Goal: Use online tool/utility

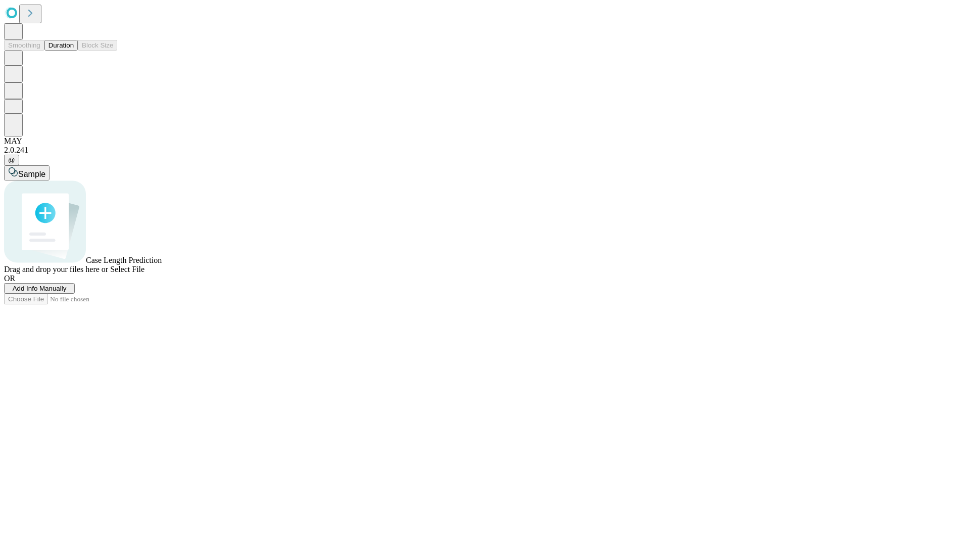
click at [145, 273] on span "Select File" at bounding box center [127, 269] width 34 height 9
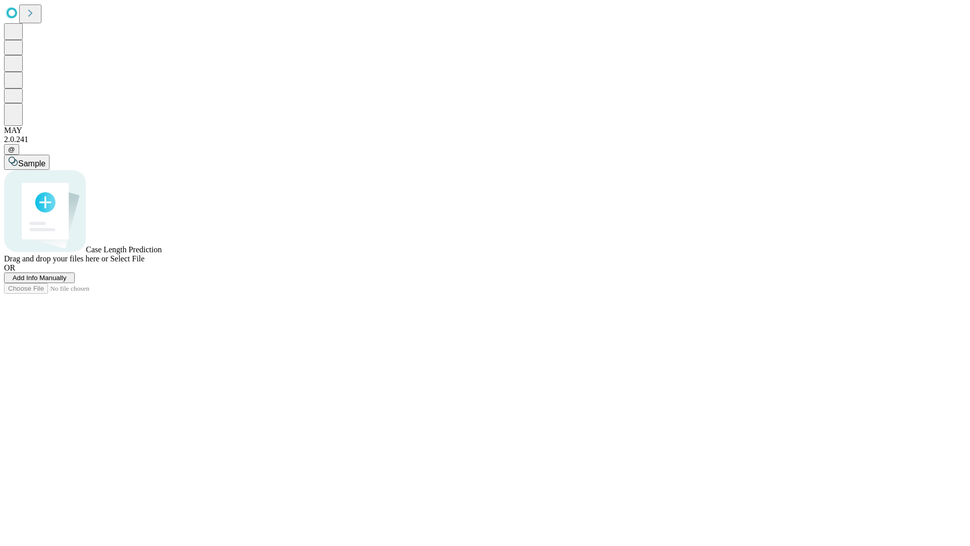
click at [145, 263] on span "Select File" at bounding box center [127, 258] width 34 height 9
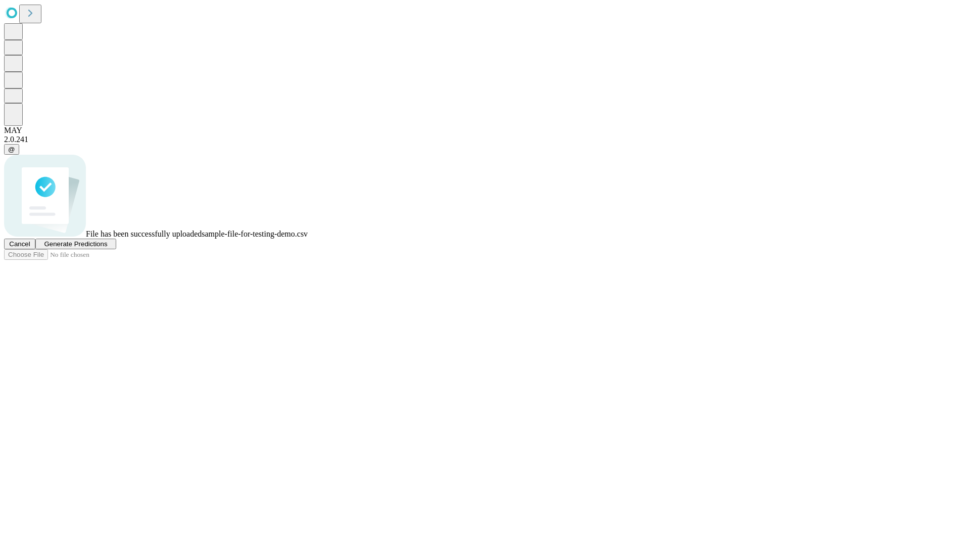
click at [107, 248] on span "Generate Predictions" at bounding box center [75, 244] width 63 height 8
